Goal: Check status: Check status

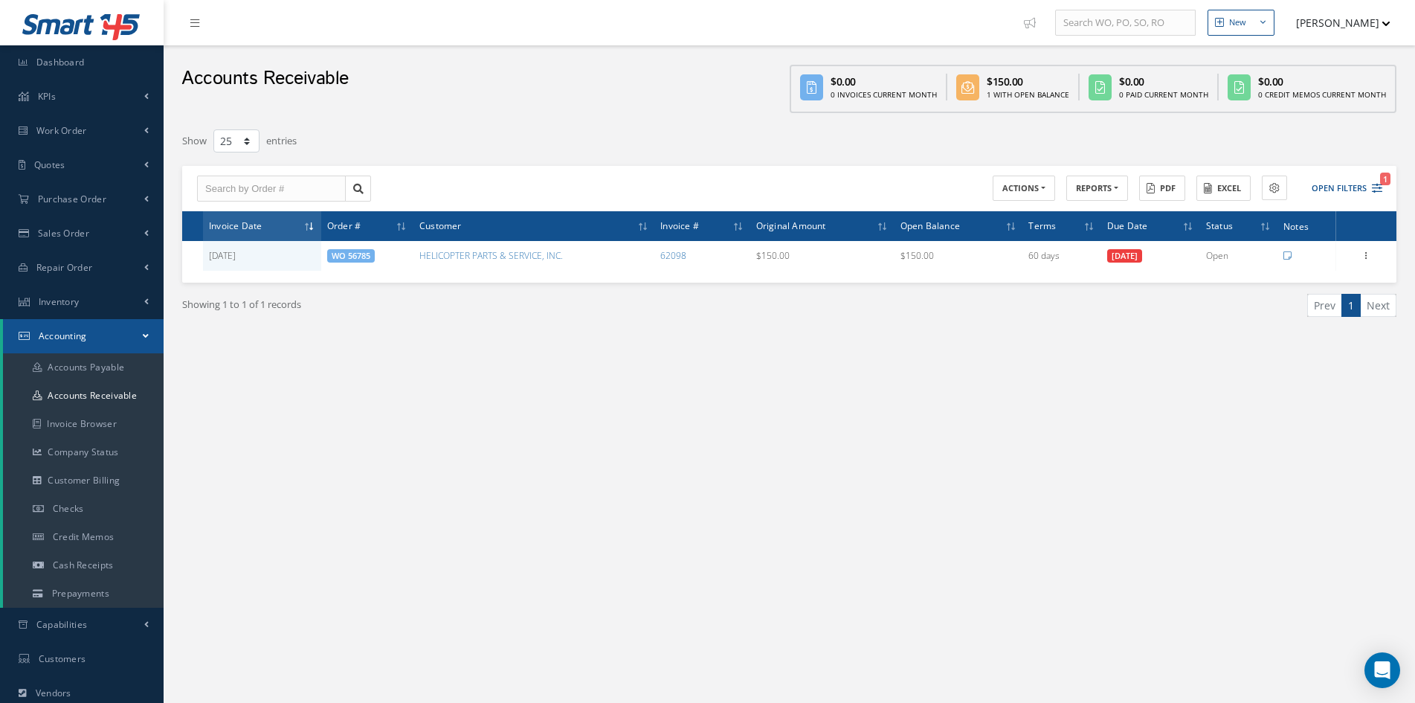
select select "25"
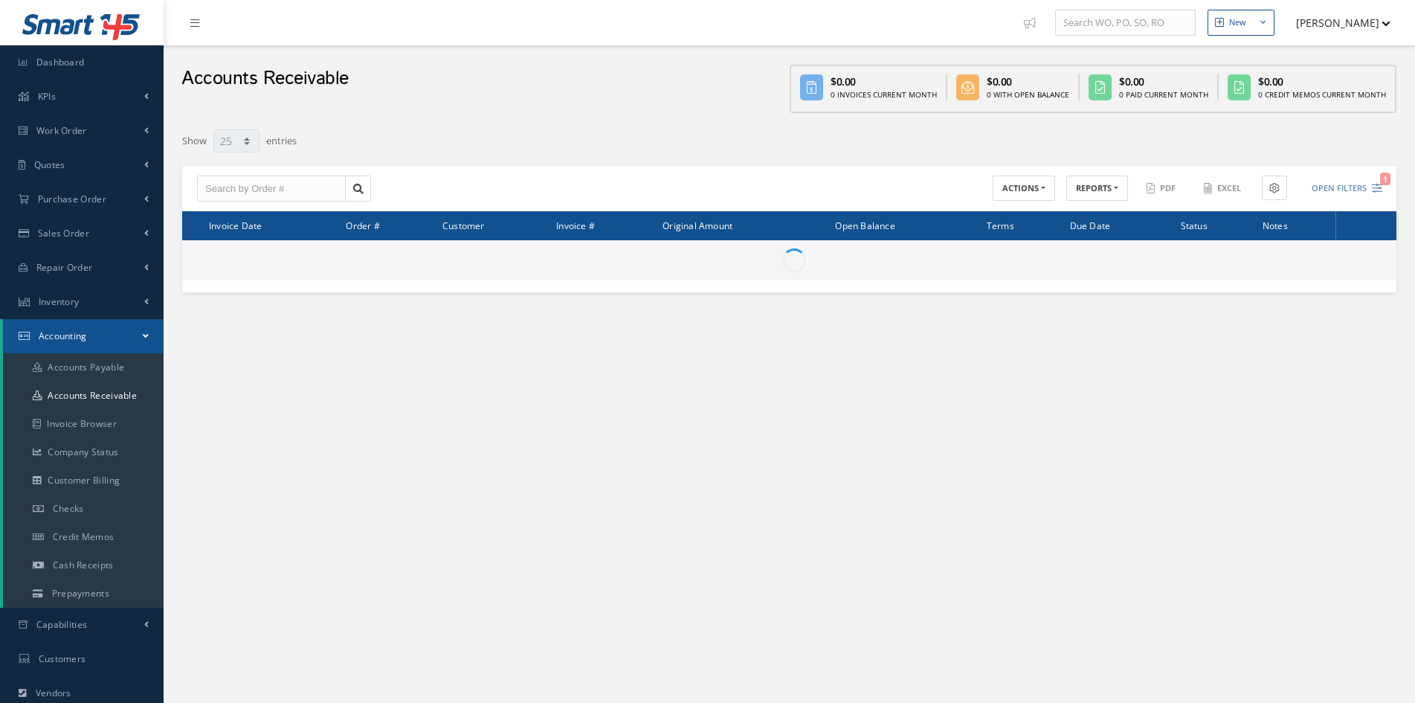
select select "25"
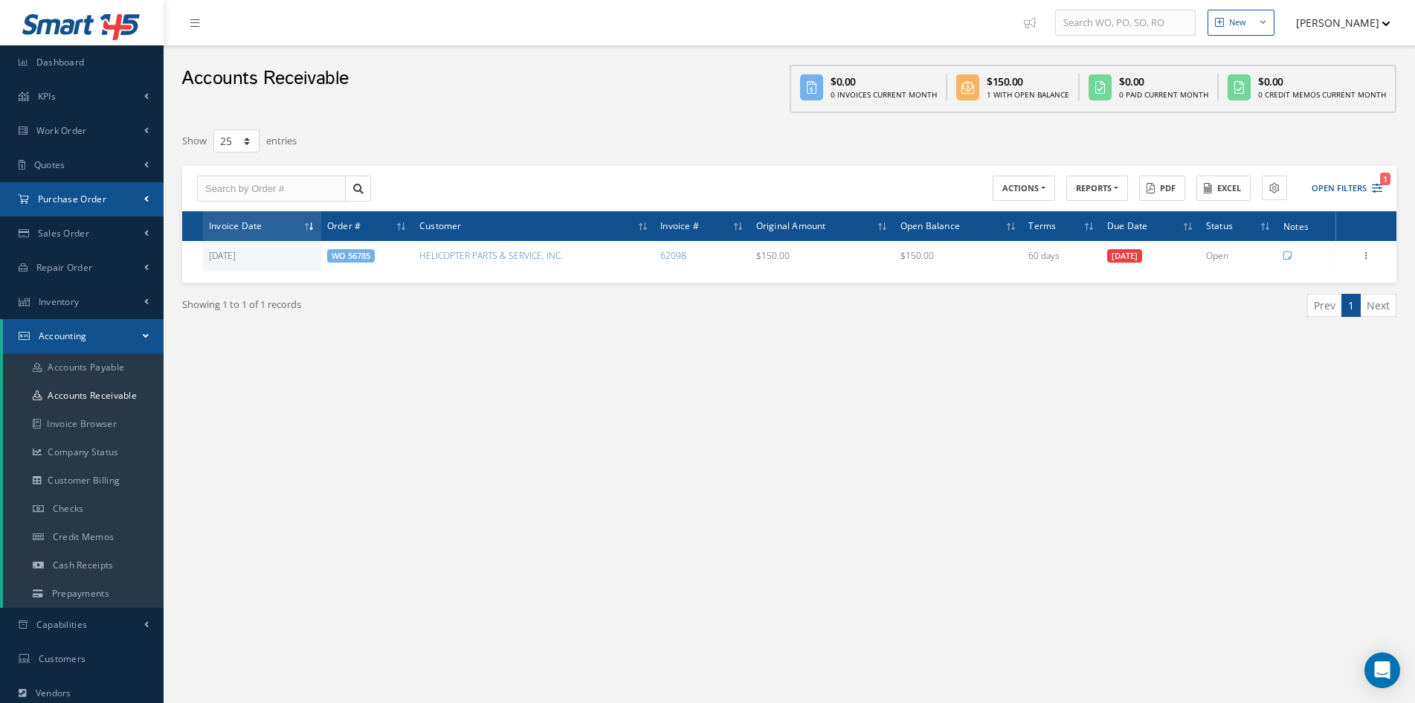
click at [78, 191] on link "Purchase Order" at bounding box center [82, 199] width 164 height 34
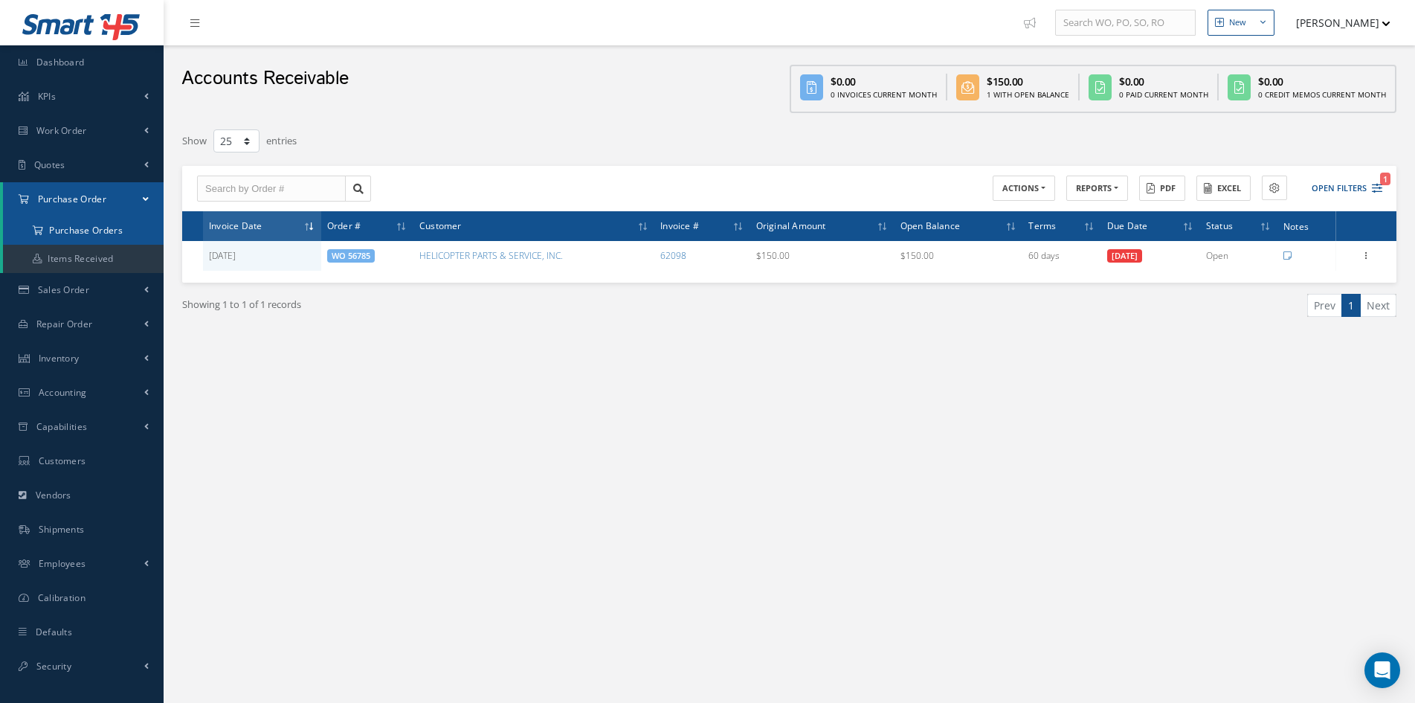
click at [81, 225] on a=1&status_id=2&status_id=3&status_id=5&collapsedFilters"] "Purchase Orders" at bounding box center [83, 230] width 161 height 28
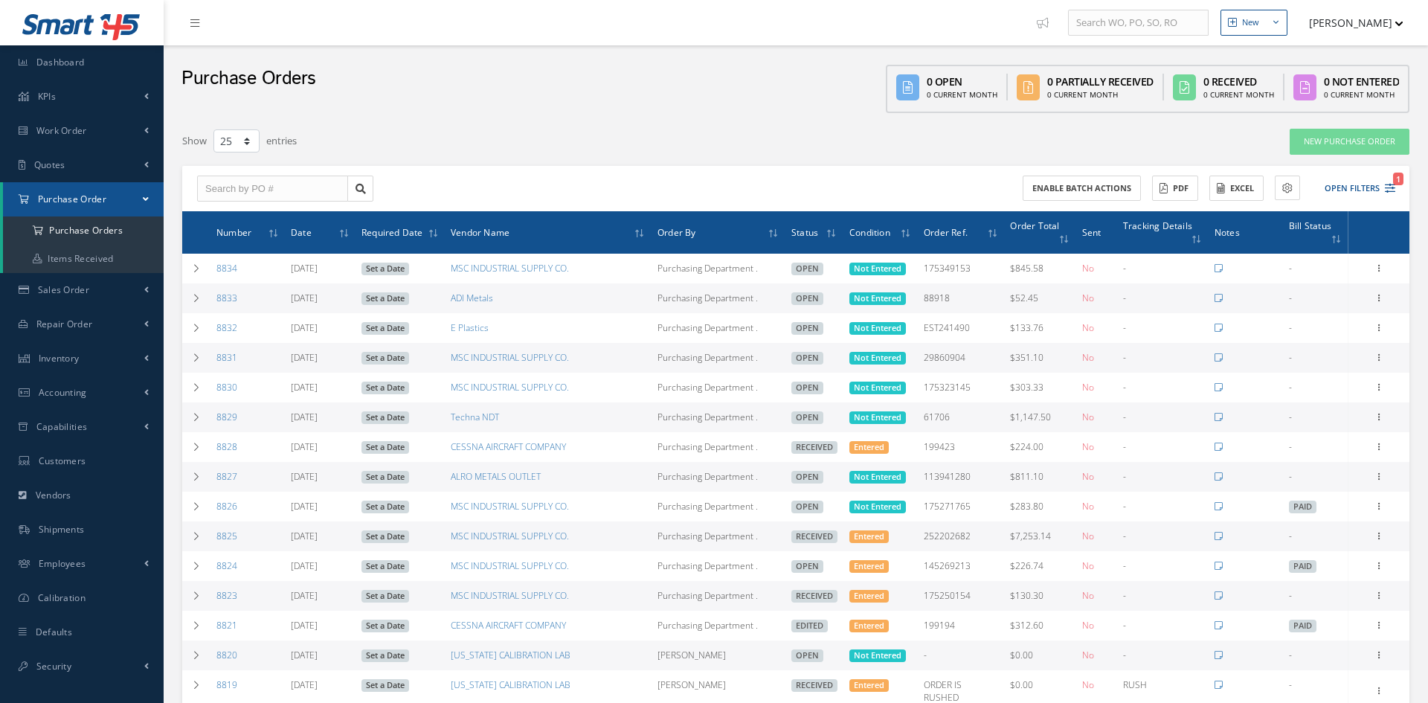
select select "25"
click at [228, 192] on input "text" at bounding box center [272, 188] width 151 height 27
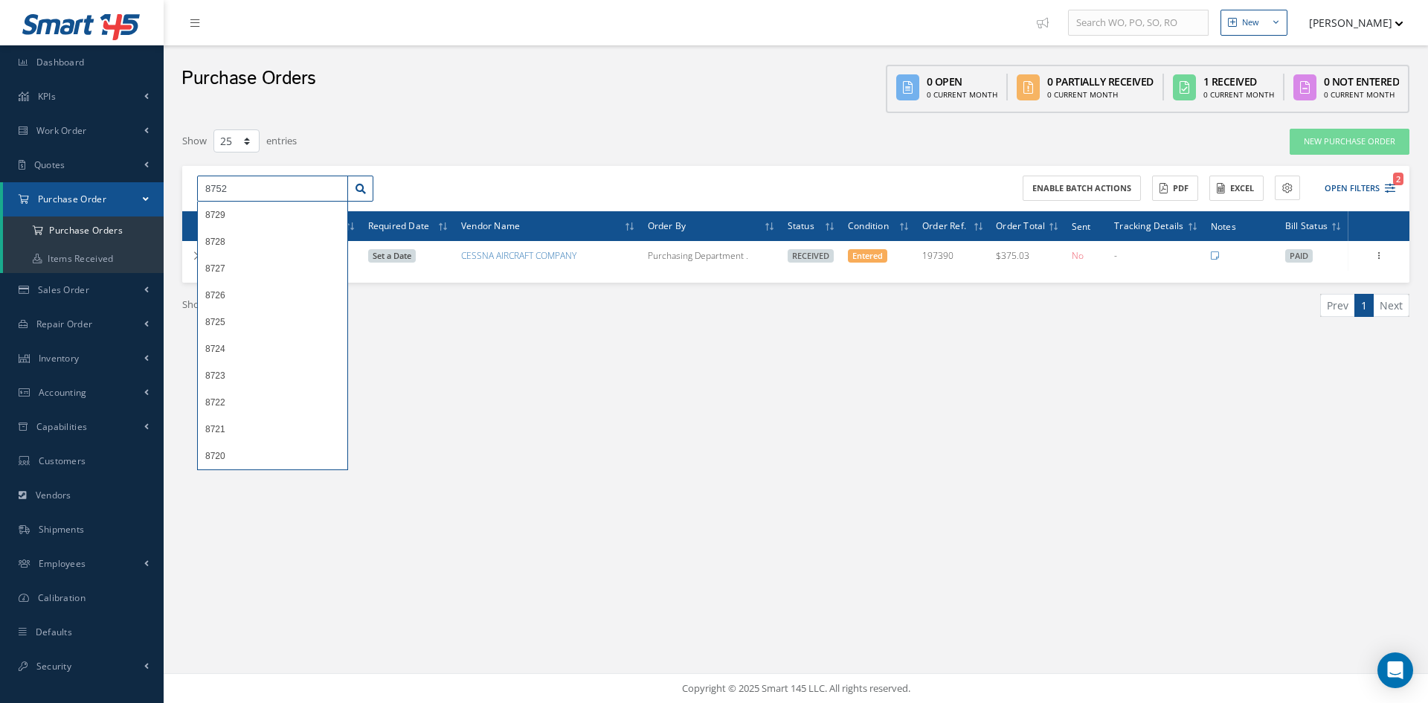
type input "8752"
